Goal: Information Seeking & Learning: Learn about a topic

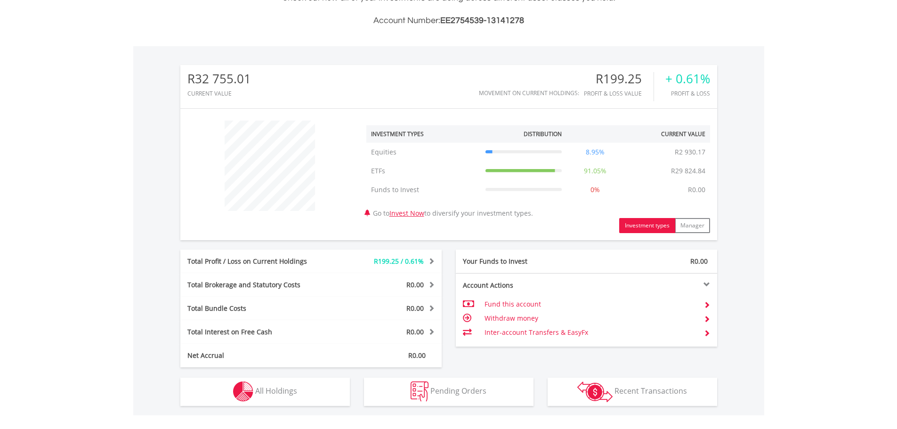
scroll to position [340, 0]
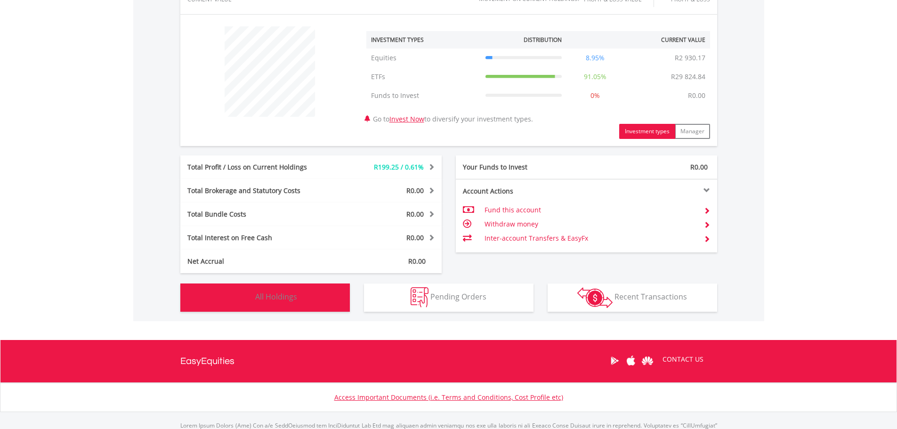
click at [266, 298] on span "All Holdings" at bounding box center [276, 297] width 42 height 10
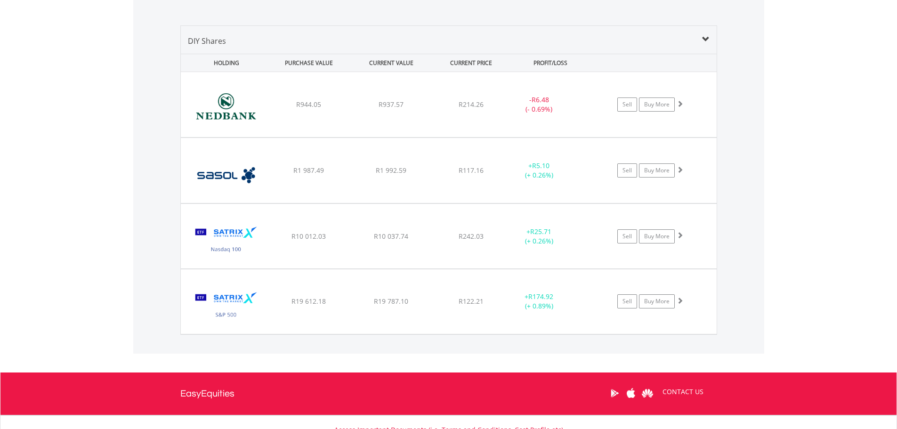
scroll to position [633, 0]
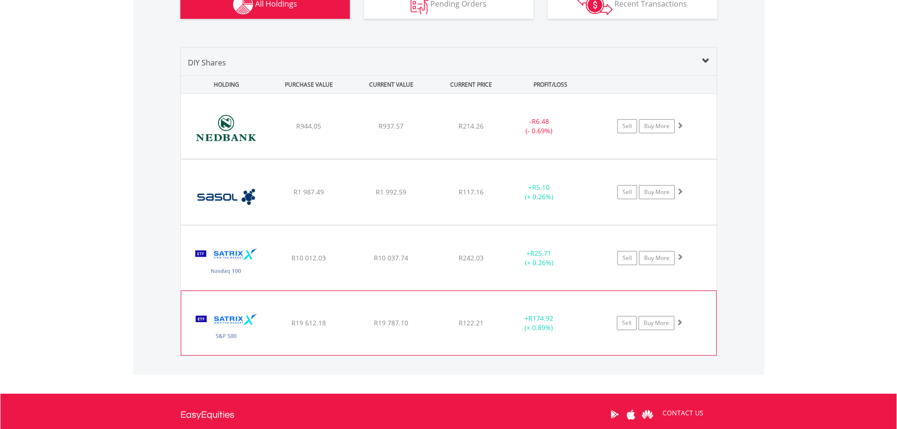
click at [228, 317] on img at bounding box center [226, 328] width 81 height 50
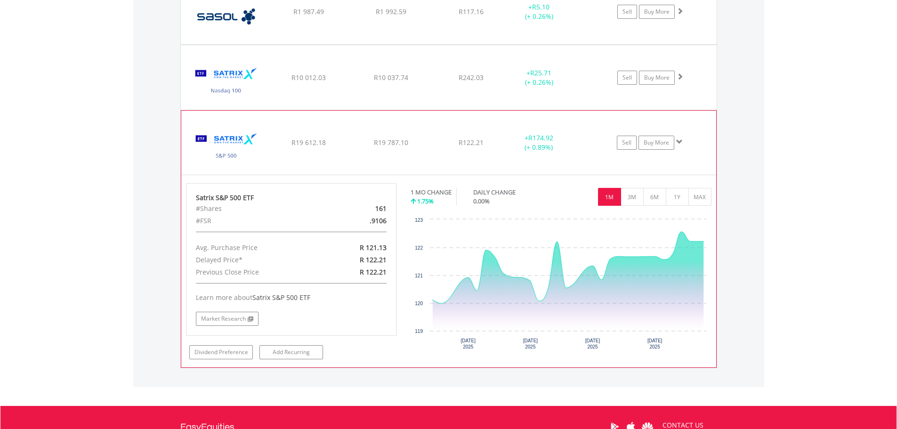
scroll to position [821, 0]
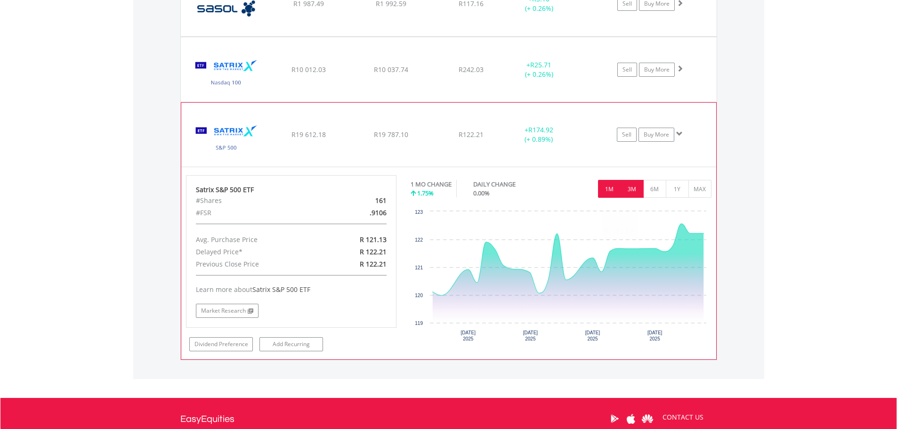
click at [640, 184] on button "3M" at bounding box center [632, 189] width 23 height 18
click at [640, 184] on div "No chart available. 1 MO CHANGE 1.75% DAILY CHANGE 0.00% 1M 3M 6M 1Y MAX Chart …" at bounding box center [561, 261] width 301 height 173
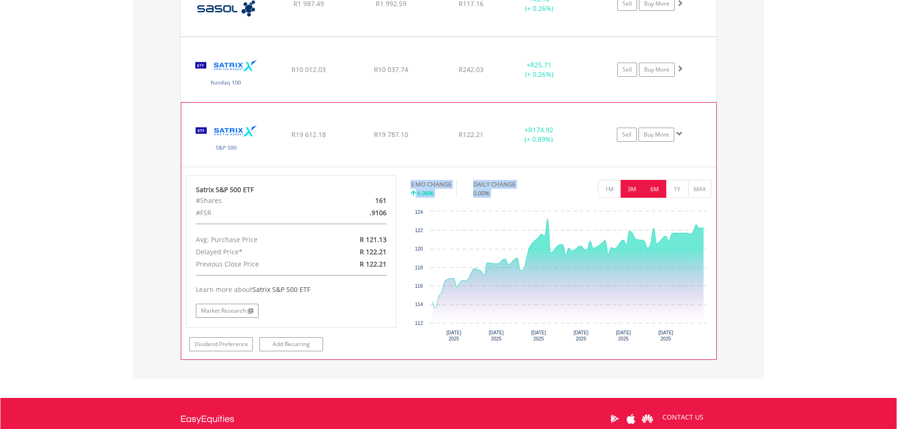
click at [658, 184] on button "6M" at bounding box center [655, 189] width 23 height 18
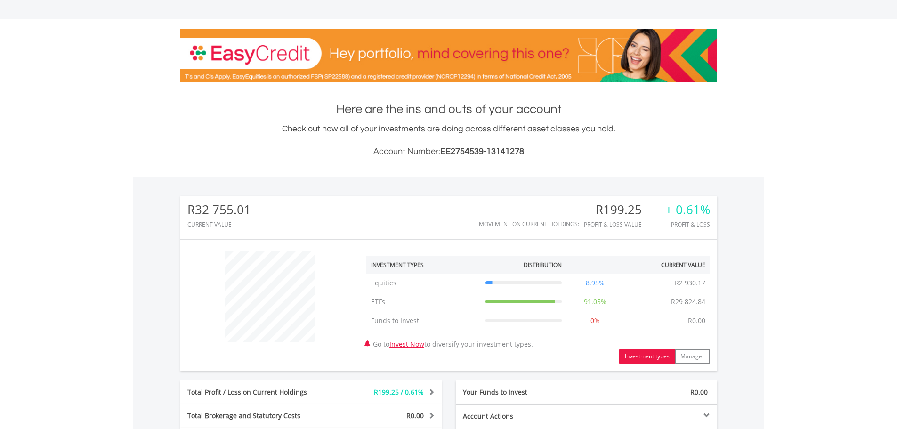
scroll to position [0, 0]
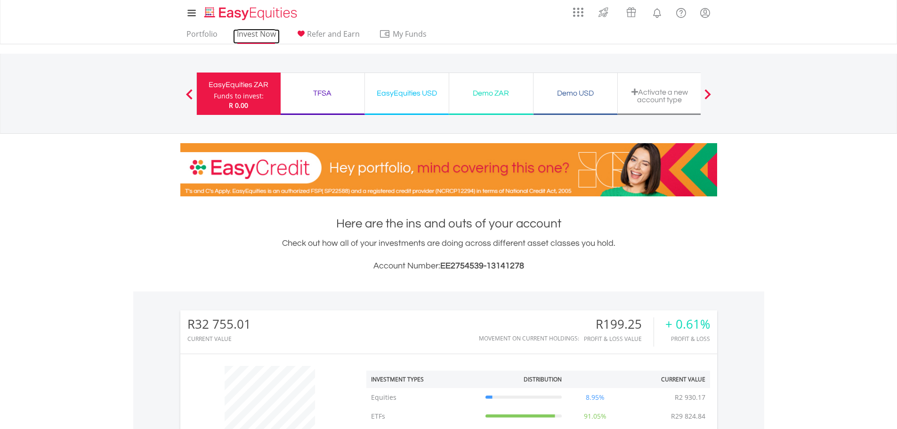
click at [254, 31] on link "Invest Now" at bounding box center [256, 36] width 47 height 15
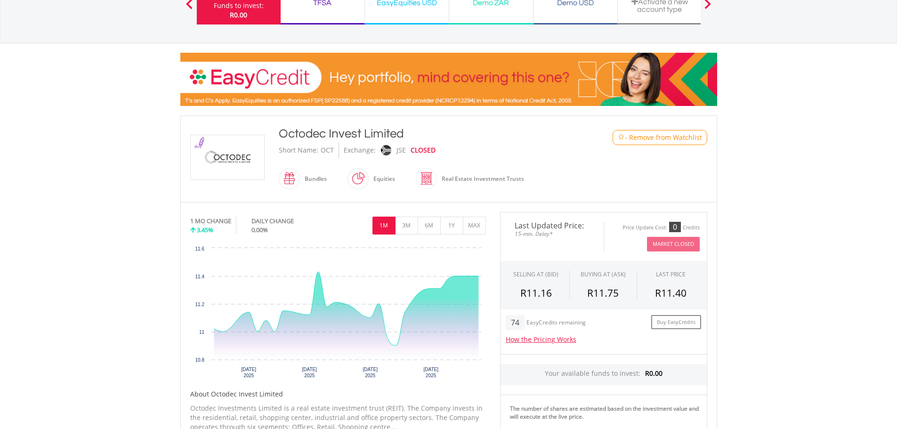
scroll to position [94, 0]
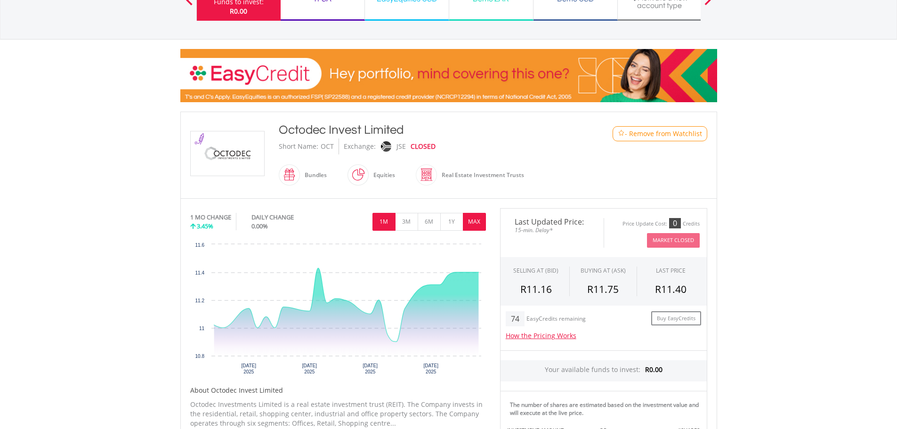
click at [470, 226] on button "MAX" at bounding box center [474, 222] width 23 height 18
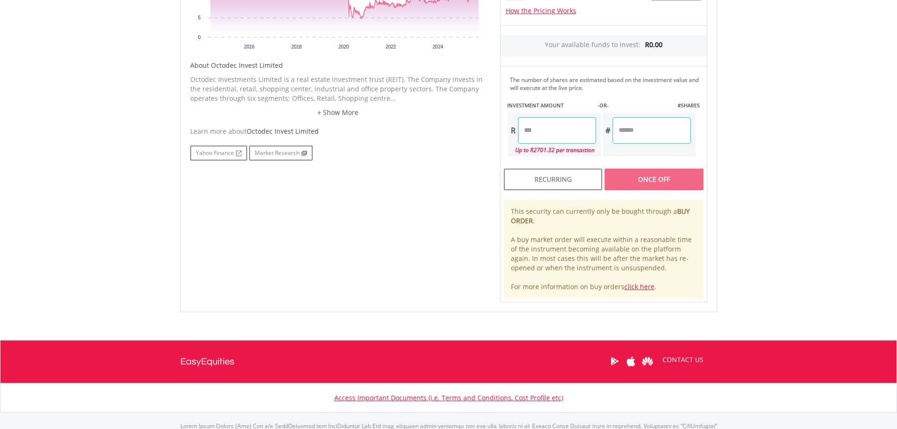
scroll to position [424, 0]
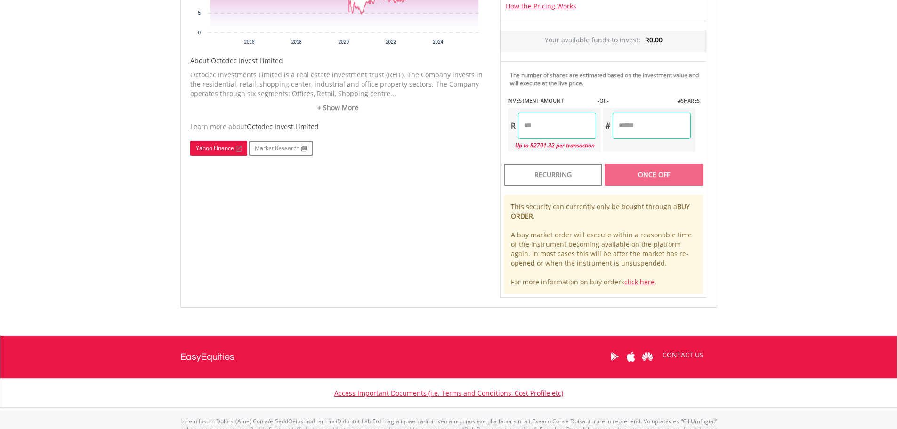
click at [208, 148] on link "Yahoo Finance" at bounding box center [218, 148] width 57 height 15
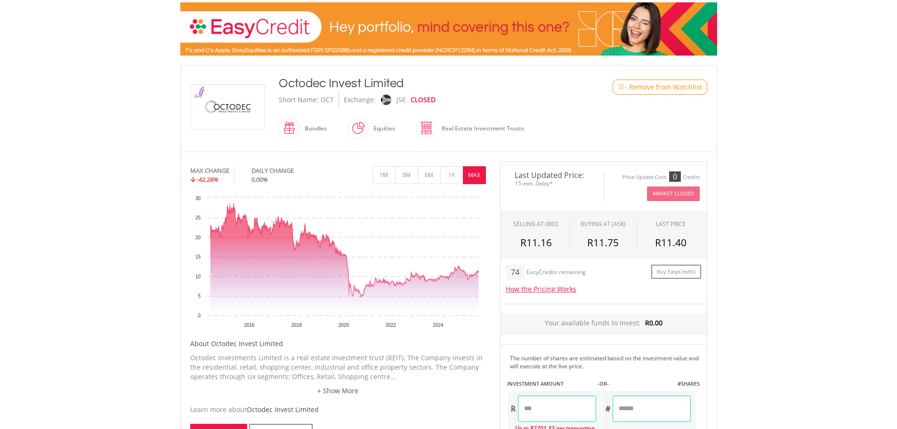
scroll to position [0, 0]
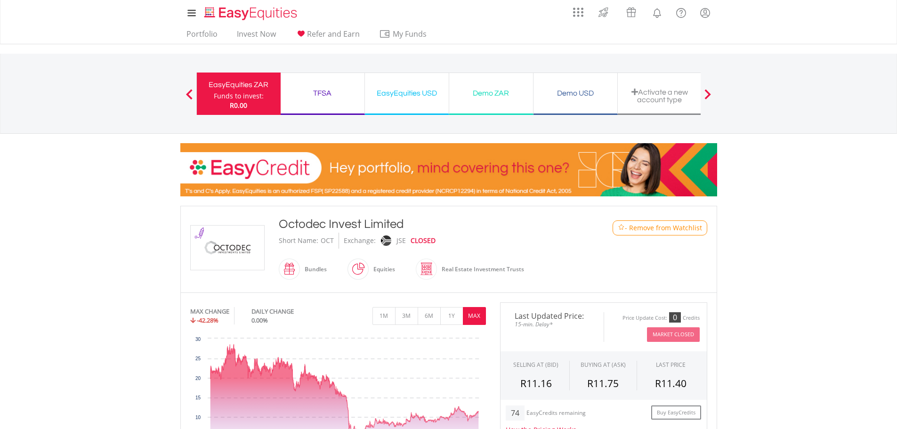
click at [188, 89] on span at bounding box center [189, 94] width 7 height 10
click at [187, 96] on span at bounding box center [189, 94] width 7 height 10
click at [187, 92] on span at bounding box center [189, 94] width 7 height 10
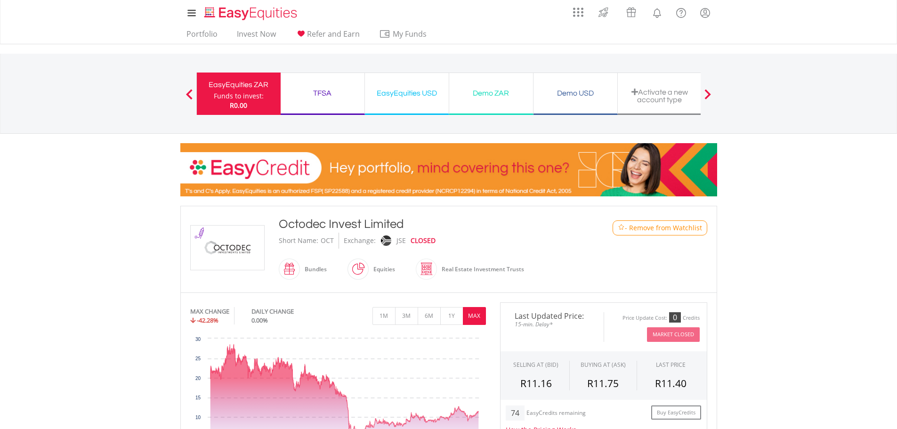
click at [187, 92] on span at bounding box center [189, 94] width 7 height 10
click at [210, 31] on link "Portfolio" at bounding box center [202, 36] width 39 height 15
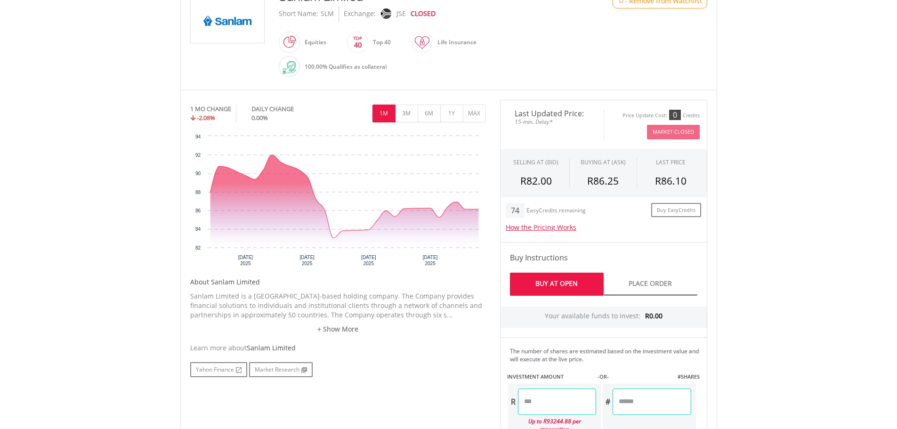
scroll to position [236, 0]
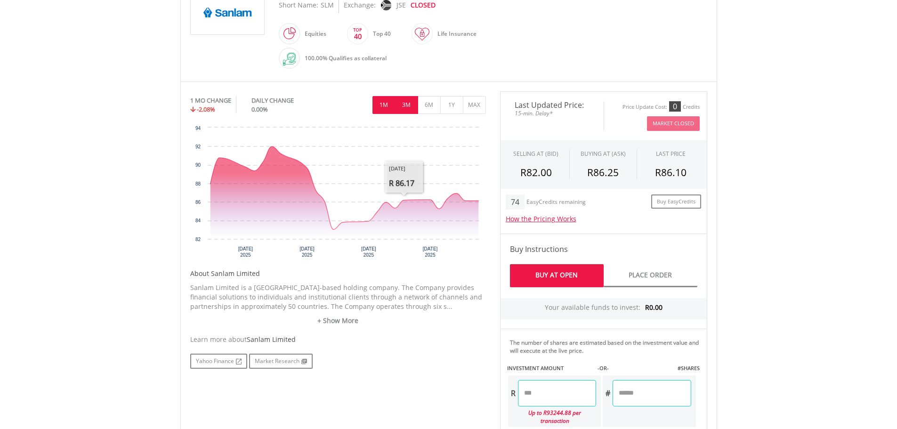
click at [405, 101] on button "3M" at bounding box center [406, 105] width 23 height 18
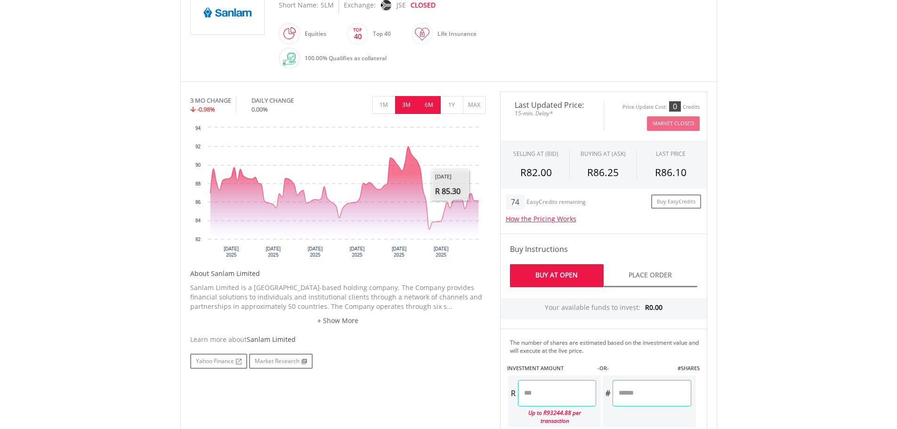
click at [432, 109] on button "6M" at bounding box center [429, 105] width 23 height 18
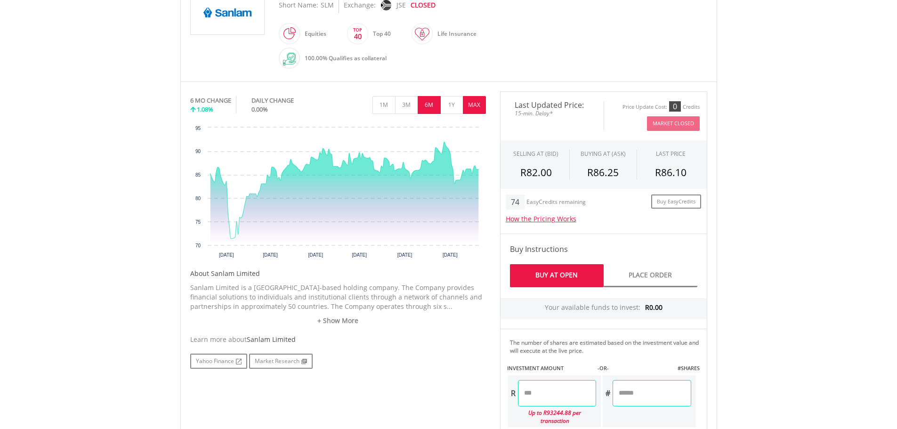
click at [469, 109] on button "MAX" at bounding box center [474, 105] width 23 height 18
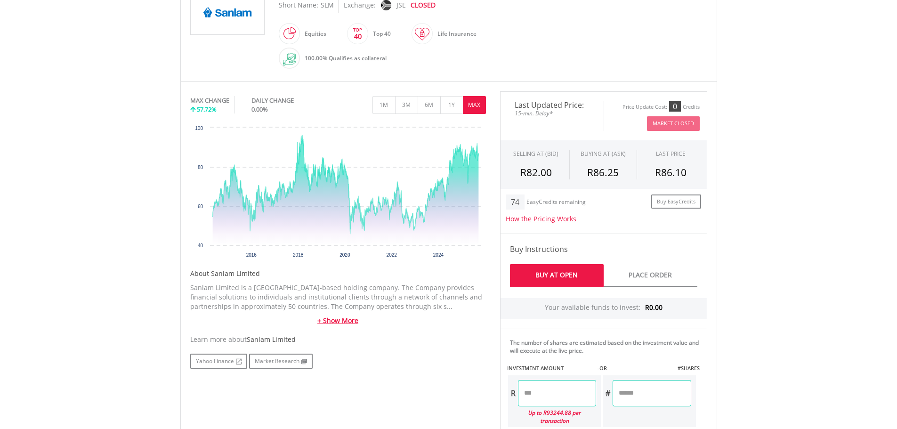
click at [342, 324] on link "+ Show More" at bounding box center [338, 320] width 296 height 9
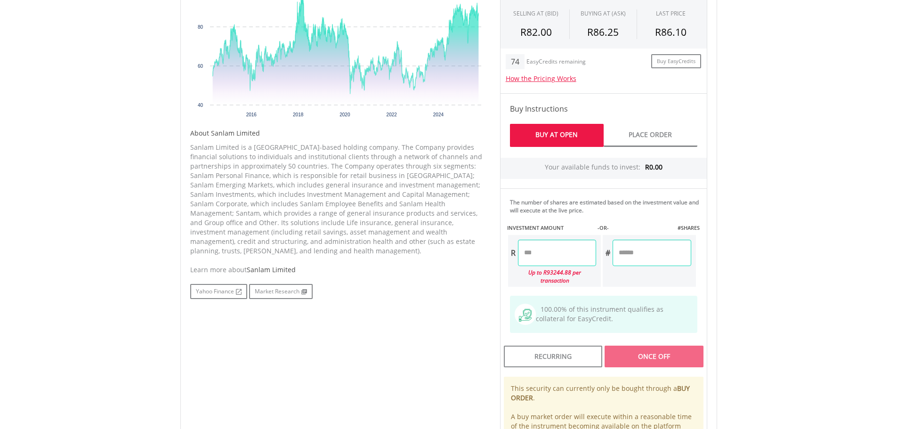
scroll to position [377, 0]
click at [228, 283] on link "Yahoo Finance" at bounding box center [218, 290] width 57 height 15
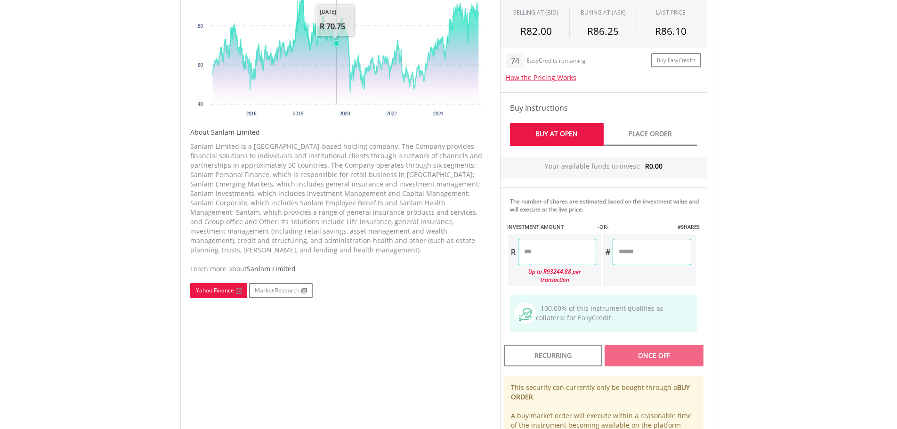
scroll to position [0, 0]
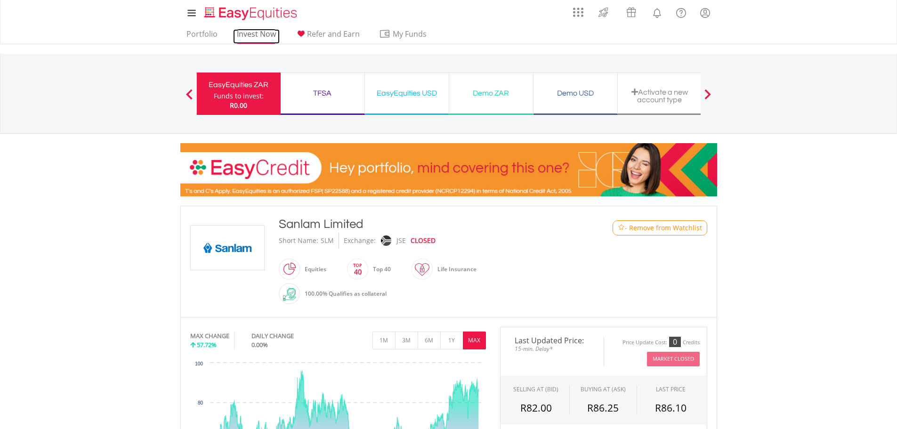
click at [259, 29] on link "Invest Now" at bounding box center [256, 36] width 47 height 15
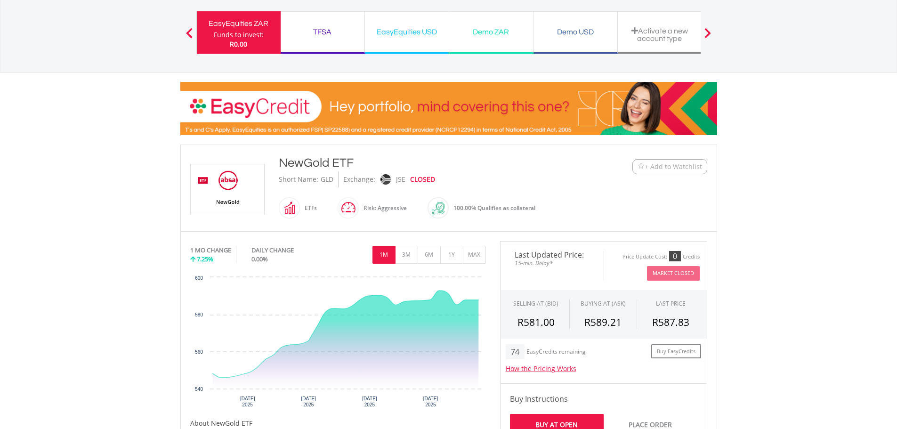
scroll to position [47, 0]
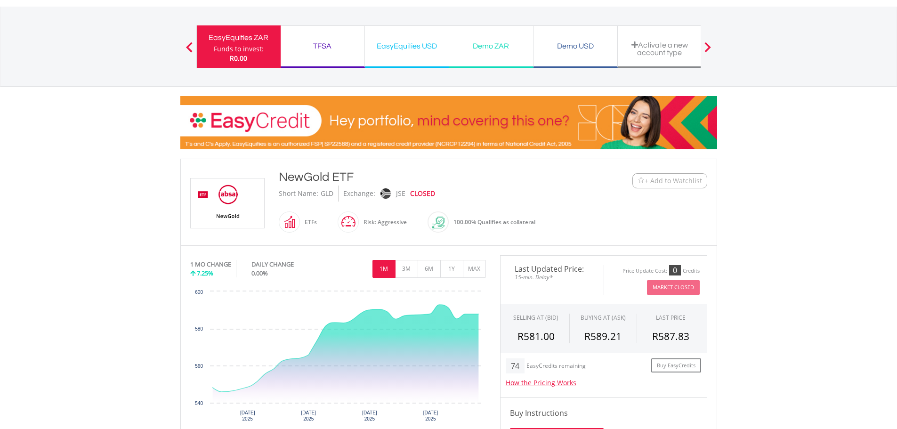
click at [688, 179] on span "+ Add to Watchlist" at bounding box center [673, 180] width 57 height 9
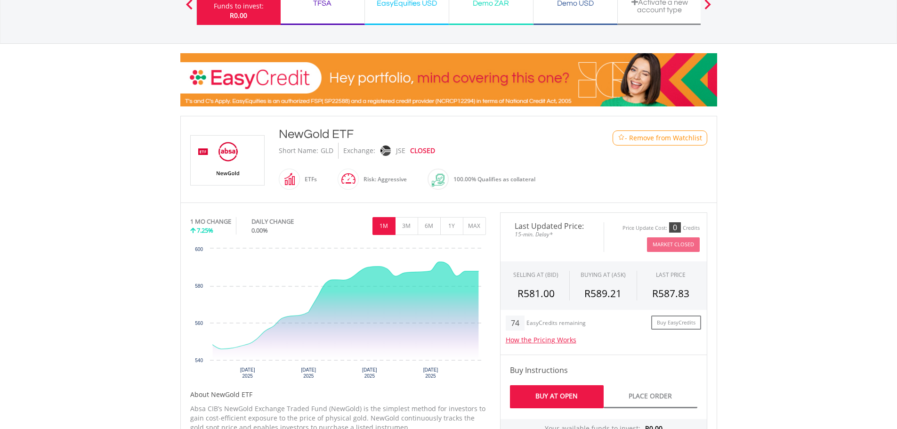
scroll to position [141, 0]
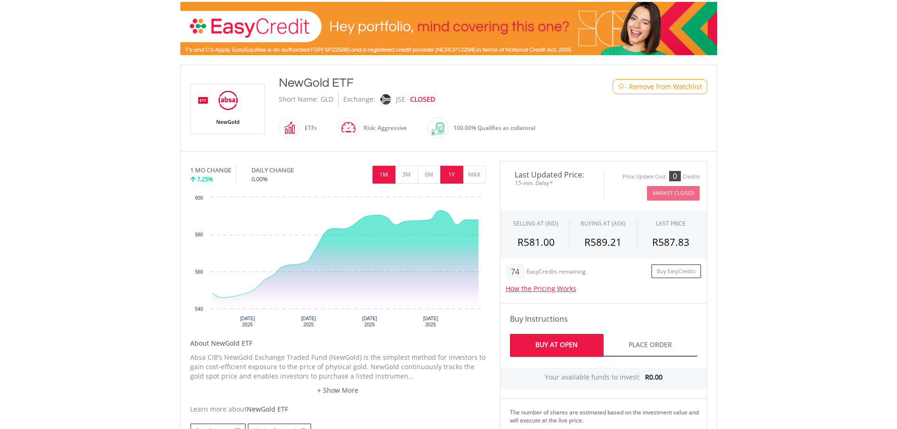
click at [456, 176] on button "1Y" at bounding box center [451, 175] width 23 height 18
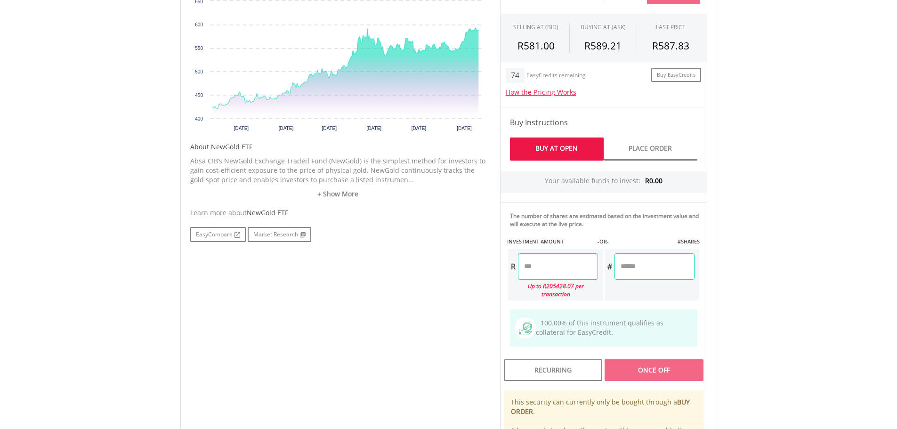
scroll to position [424, 0]
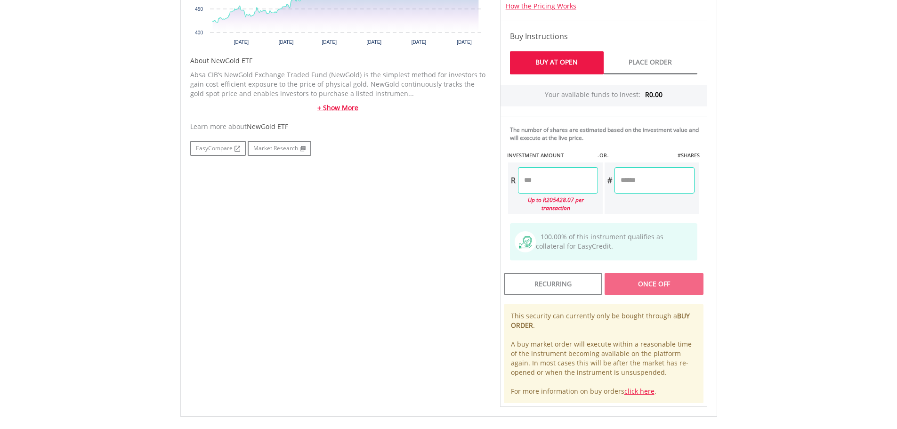
click at [345, 107] on link "+ Show More" at bounding box center [338, 107] width 296 height 9
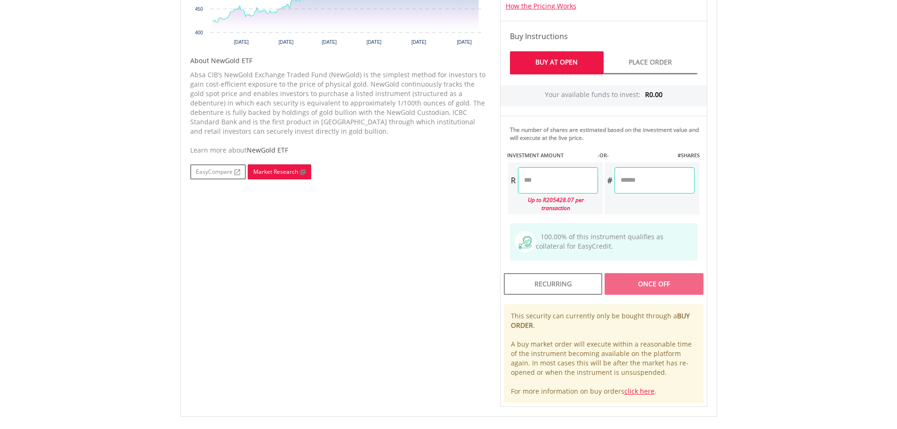
click at [260, 172] on link "Market Research" at bounding box center [280, 171] width 64 height 15
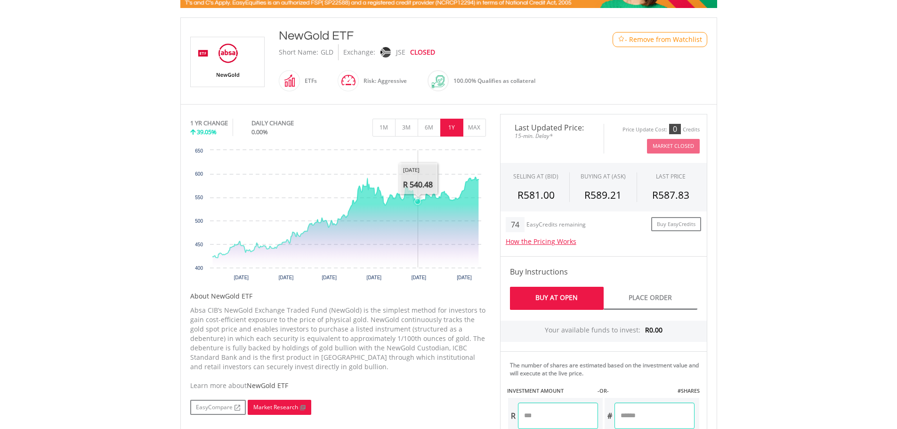
scroll to position [283, 0]
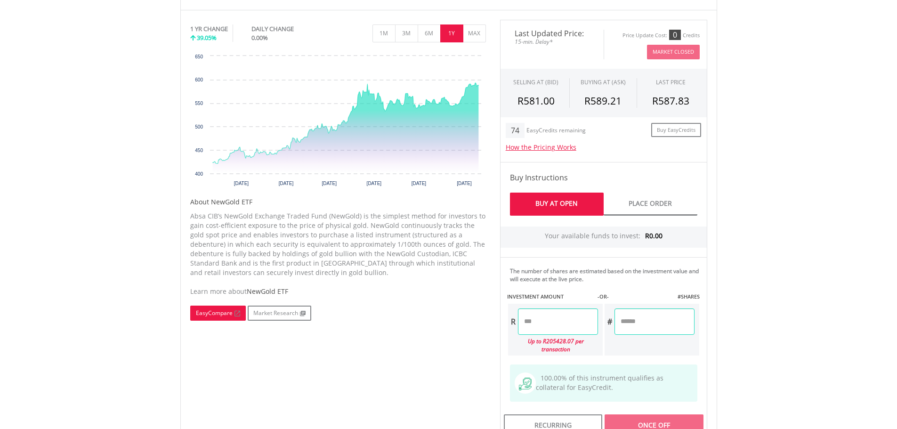
click at [218, 314] on link "EasyCompare" at bounding box center [218, 313] width 56 height 15
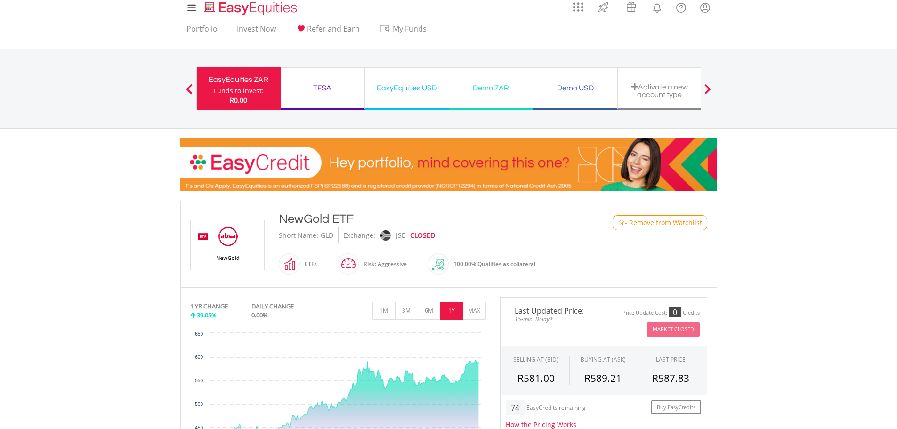
scroll to position [0, 0]
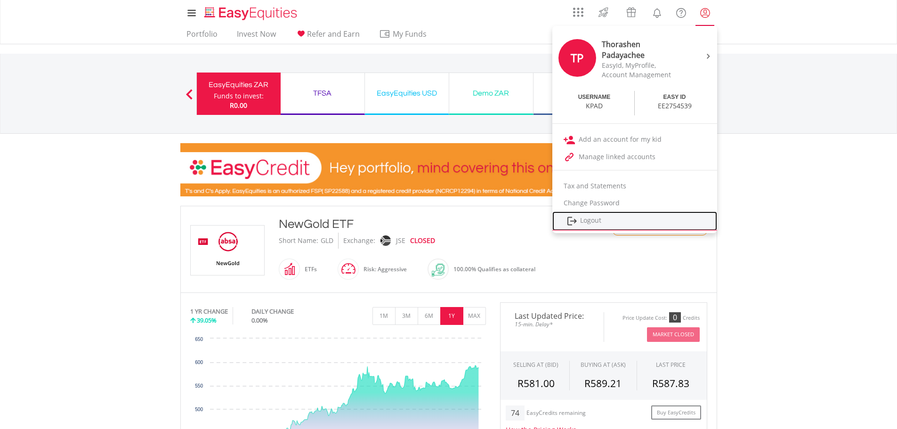
click at [596, 215] on link "Logout" at bounding box center [635, 221] width 165 height 19
